Goal: Find specific page/section: Find specific page/section

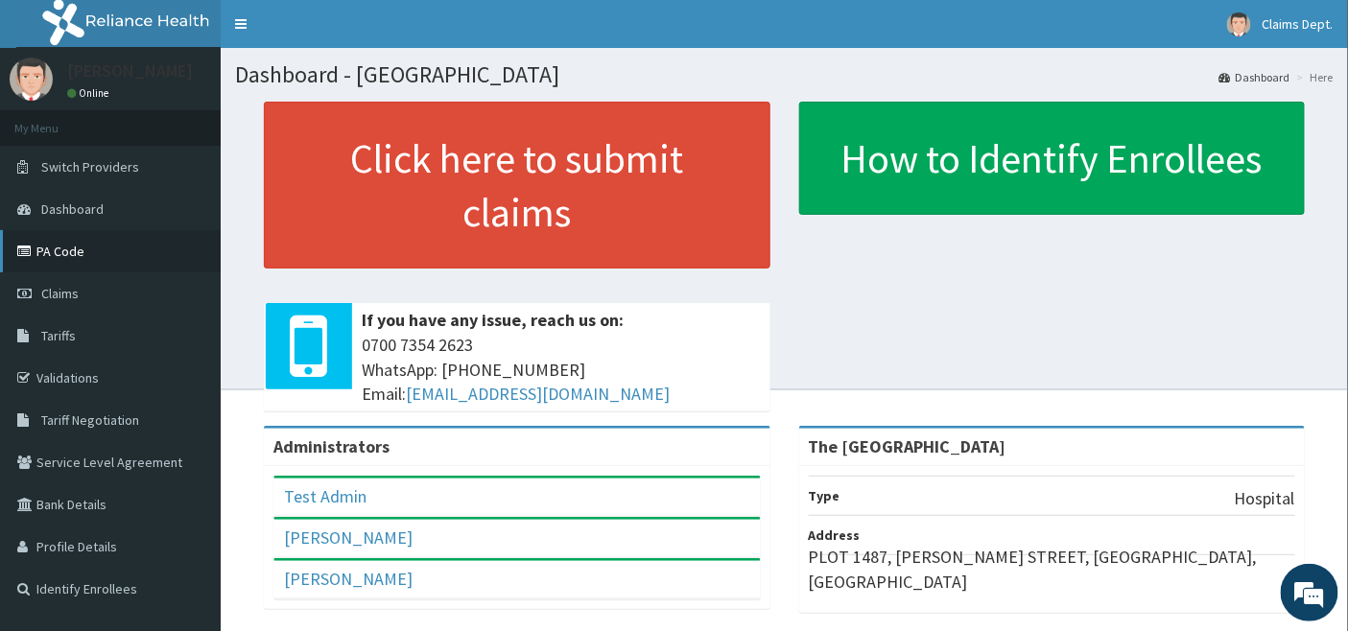
click at [79, 244] on link "PA Code" at bounding box center [110, 251] width 221 height 42
click at [61, 250] on link "PA Code" at bounding box center [110, 251] width 221 height 42
